Goal: Use online tool/utility

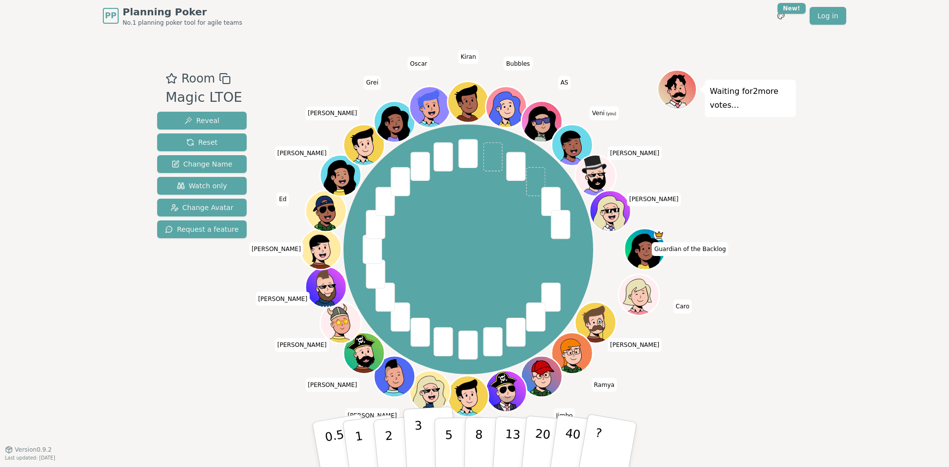
click at [413, 435] on button "3" at bounding box center [430, 444] width 54 height 77
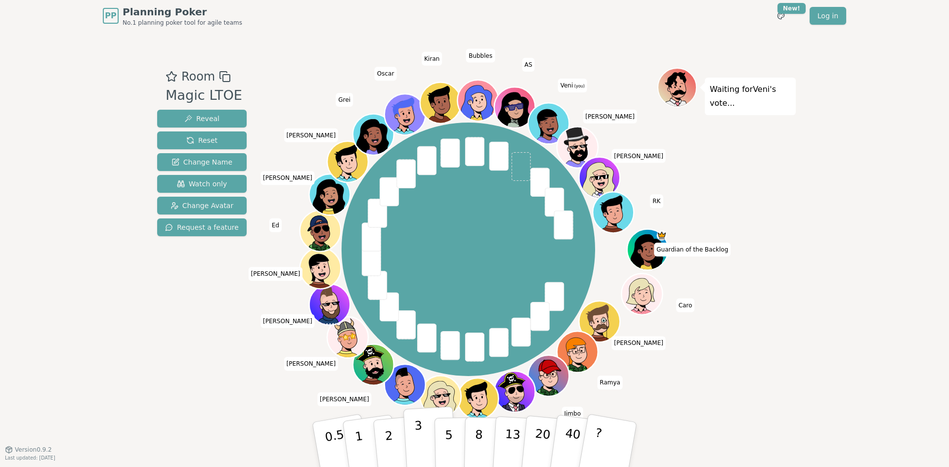
click at [426, 440] on button "3" at bounding box center [430, 444] width 54 height 77
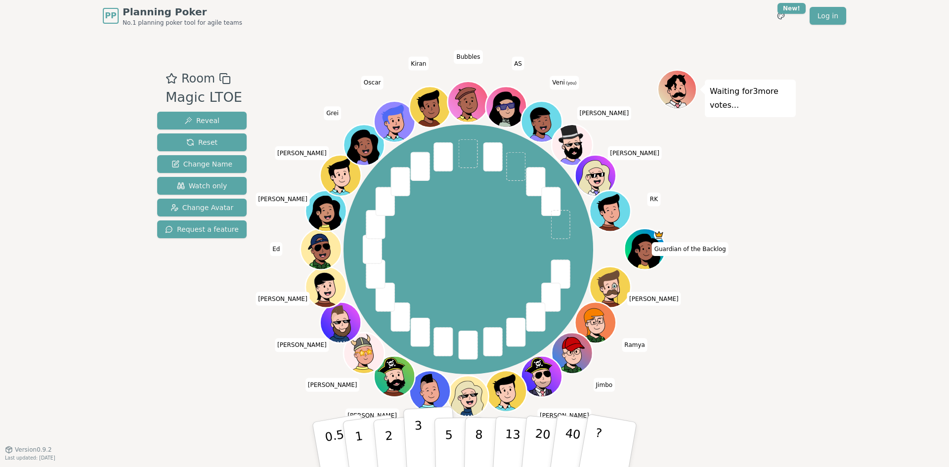
click at [423, 445] on button "3" at bounding box center [430, 444] width 54 height 77
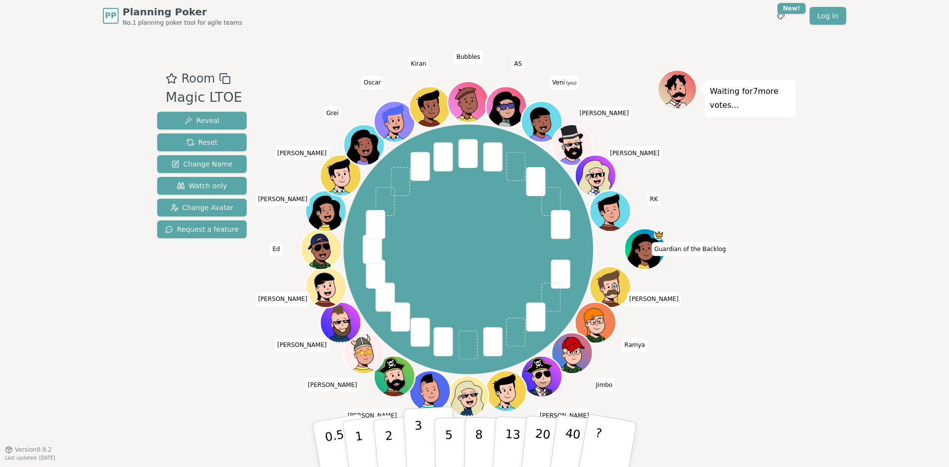
click at [423, 444] on button "3" at bounding box center [430, 444] width 54 height 77
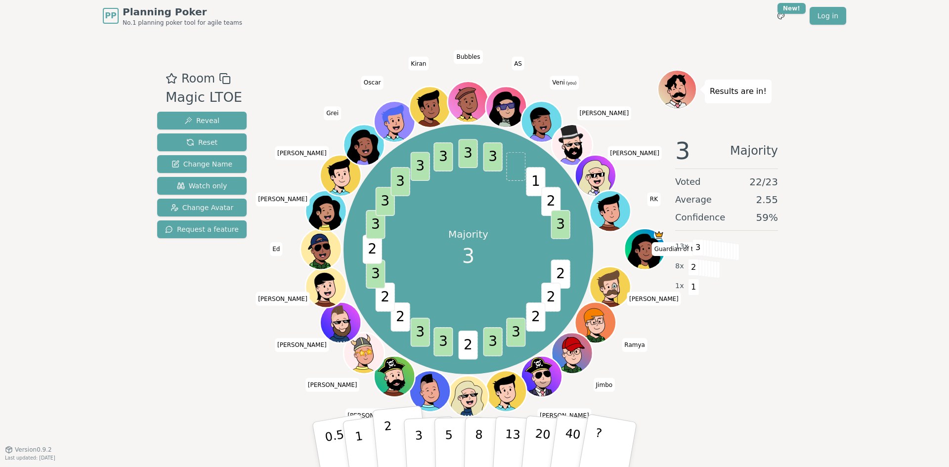
click at [392, 434] on button "2" at bounding box center [400, 445] width 56 height 79
click at [425, 437] on button "3" at bounding box center [430, 444] width 54 height 77
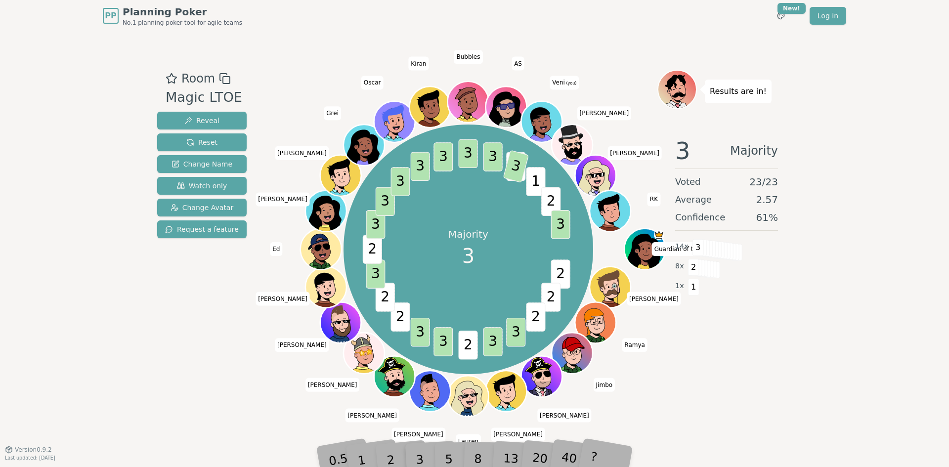
click at [869, 155] on div "PP Planning Poker No.1 planning poker tool for agile teams Toggle theme New! Lo…" at bounding box center [474, 233] width 949 height 467
click at [230, 328] on div "Room Magic LTOE Reveal Reset Change Name Watch only Change Avatar Request a fea…" at bounding box center [201, 240] width 97 height 341
click at [388, 458] on div "2" at bounding box center [400, 444] width 33 height 37
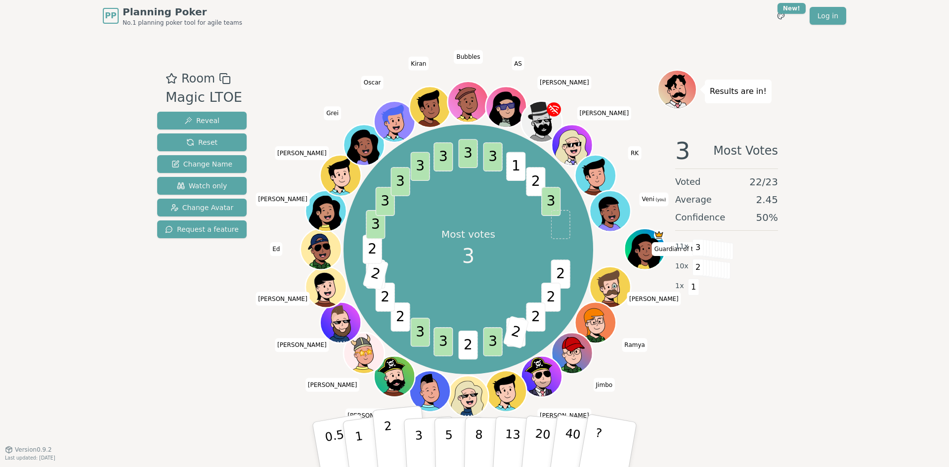
click at [385, 443] on p "2" at bounding box center [389, 446] width 13 height 54
